Goal: Task Accomplishment & Management: Use online tool/utility

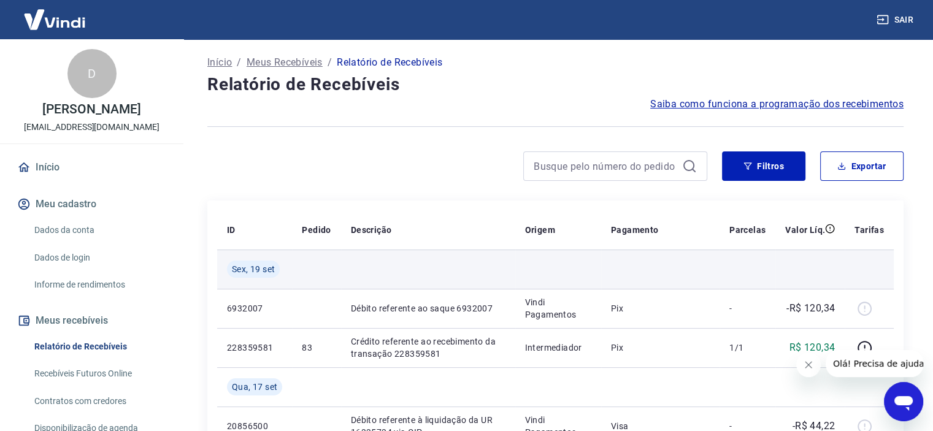
scroll to position [123, 0]
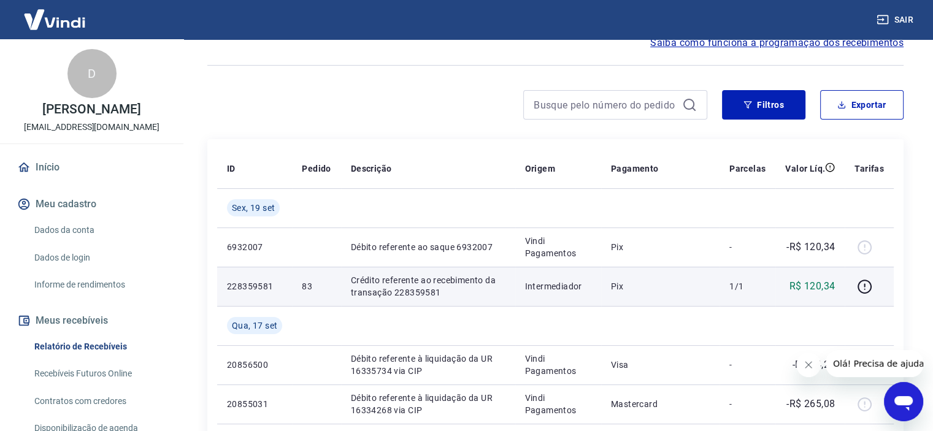
click at [798, 291] on p "R$ 120,34" at bounding box center [813, 286] width 46 height 15
click at [860, 285] on icon "button" at bounding box center [864, 286] width 15 height 15
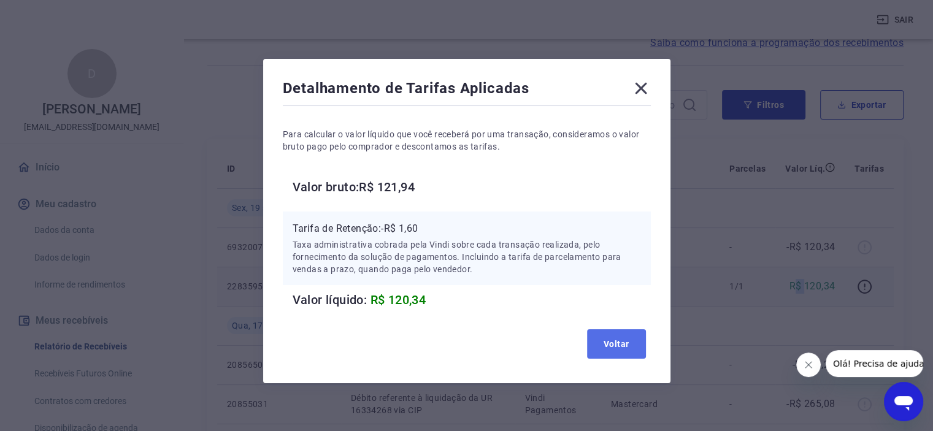
click at [630, 343] on button "Voltar" at bounding box center [616, 344] width 59 height 29
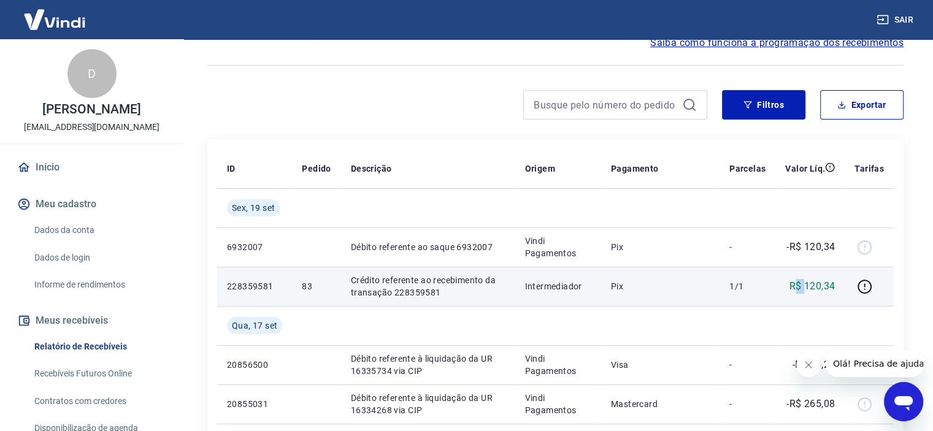
scroll to position [184, 0]
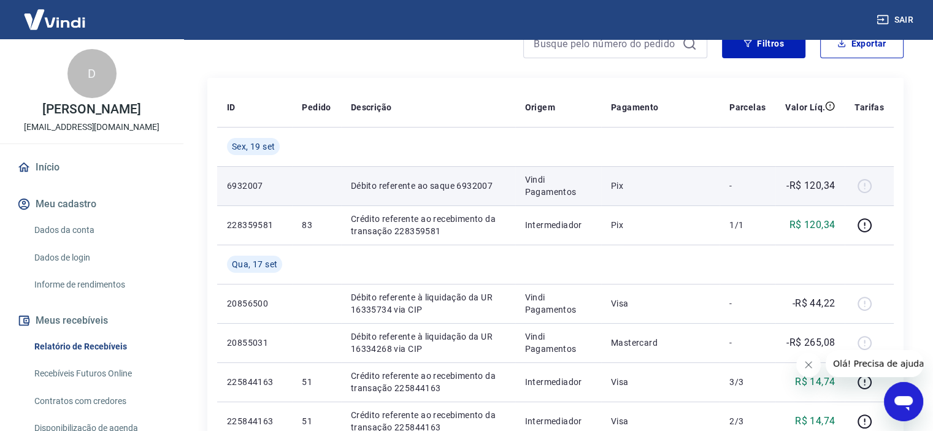
click at [588, 199] on td "Vindi Pagamentos" at bounding box center [558, 185] width 86 height 39
click at [382, 195] on td "Débito referente ao saque 6932007" at bounding box center [428, 185] width 174 height 39
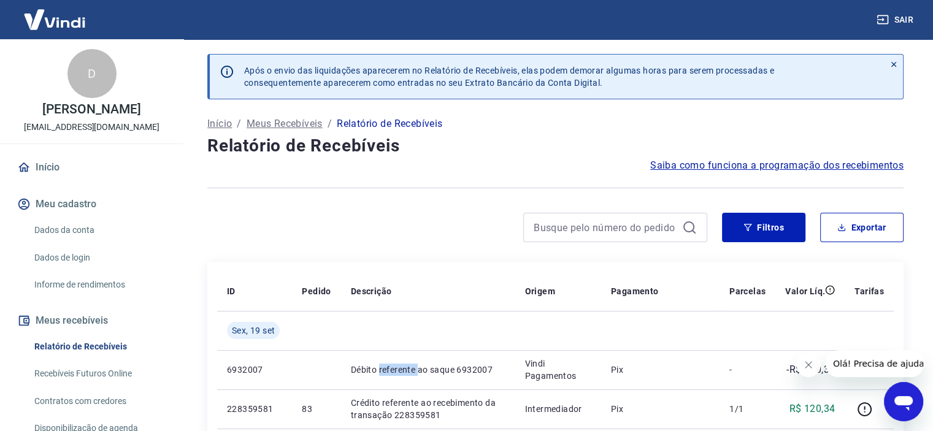
scroll to position [123, 0]
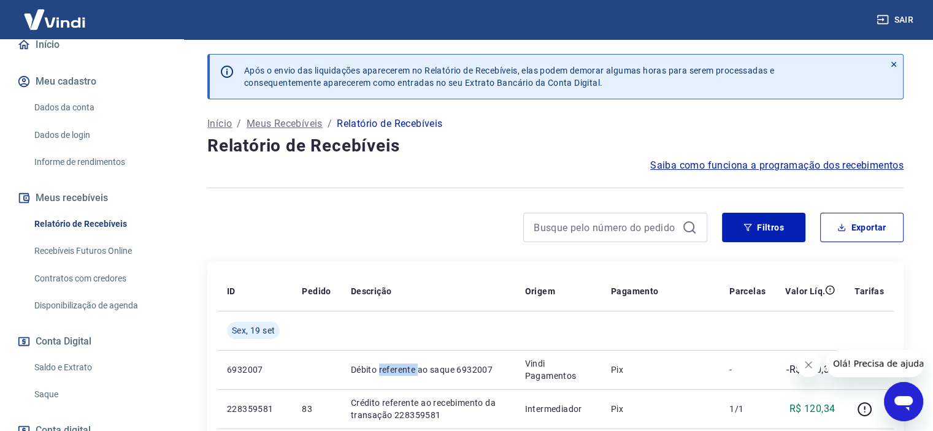
click at [94, 251] on link "Recebíveis Futuros Online" at bounding box center [98, 251] width 139 height 25
